Goal: Transaction & Acquisition: Subscribe to service/newsletter

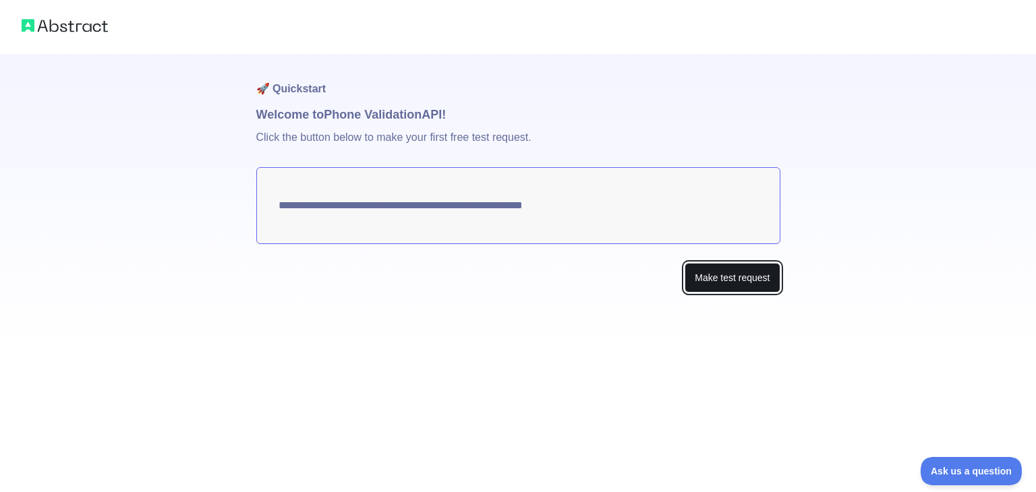
click at [697, 281] on button "Make test request" at bounding box center [731, 278] width 95 height 30
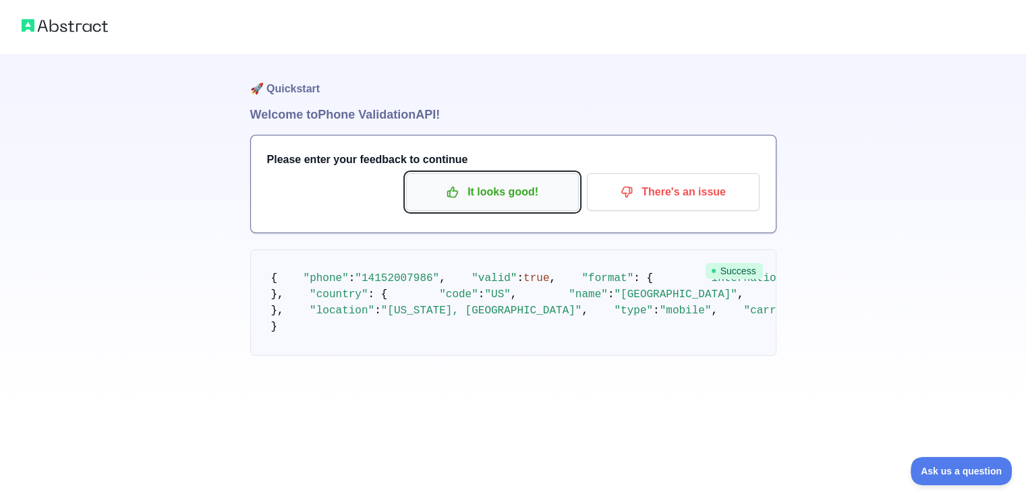
click at [510, 198] on p "It looks good!" at bounding box center [492, 192] width 152 height 23
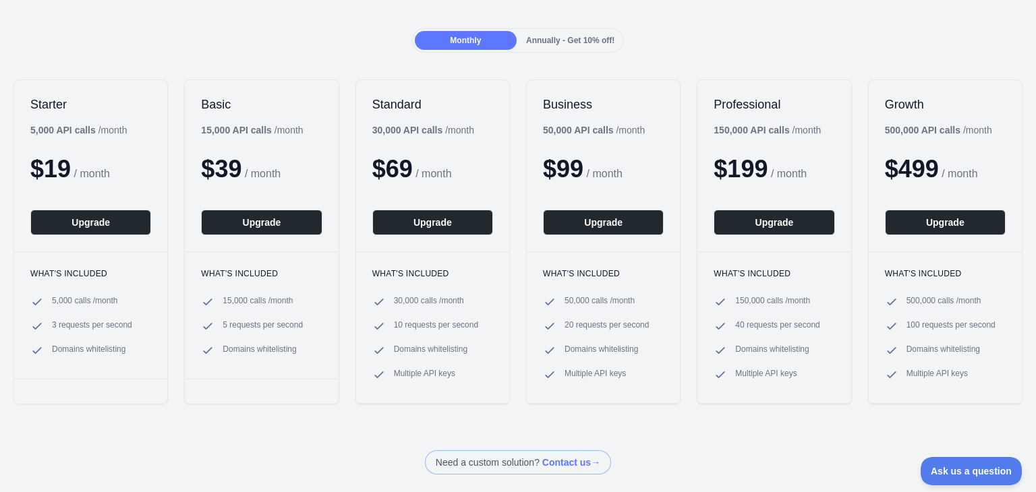
scroll to position [121, 0]
